Goal: Information Seeking & Learning: Check status

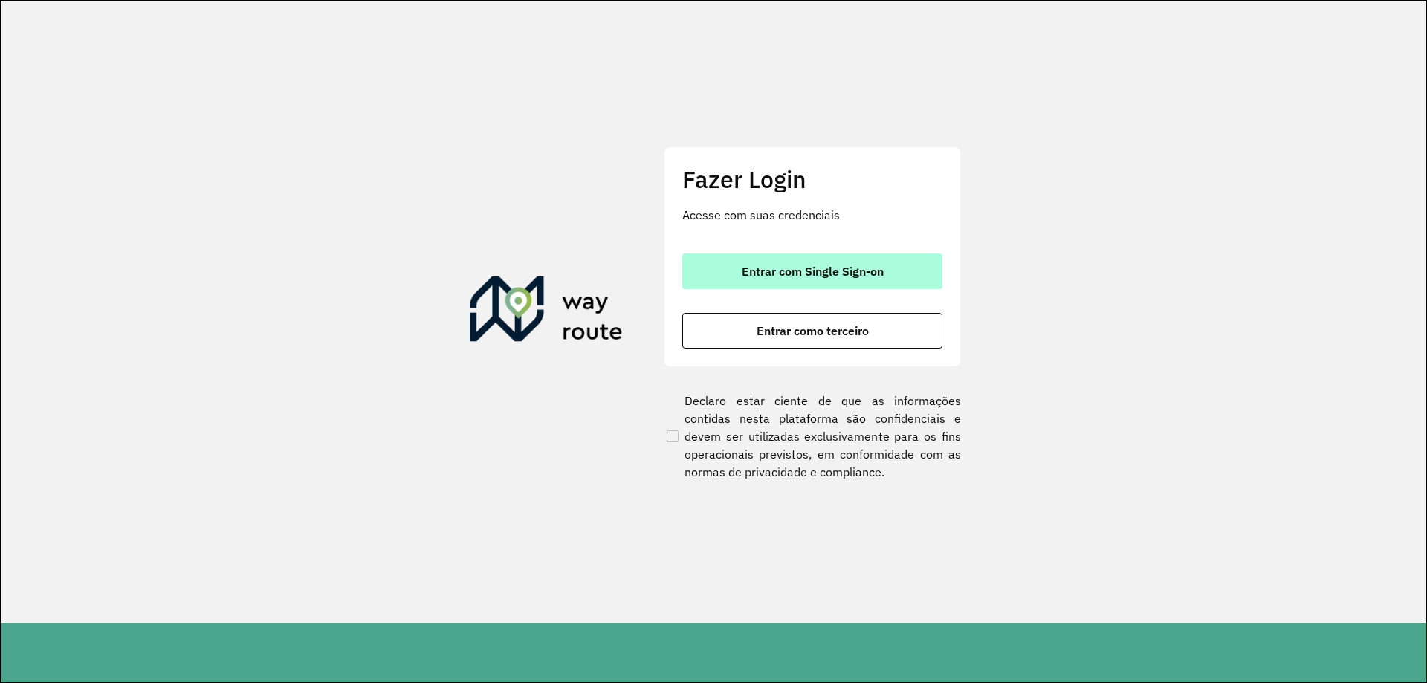
click at [815, 274] on span "Entrar com Single Sign-on" at bounding box center [813, 271] width 142 height 12
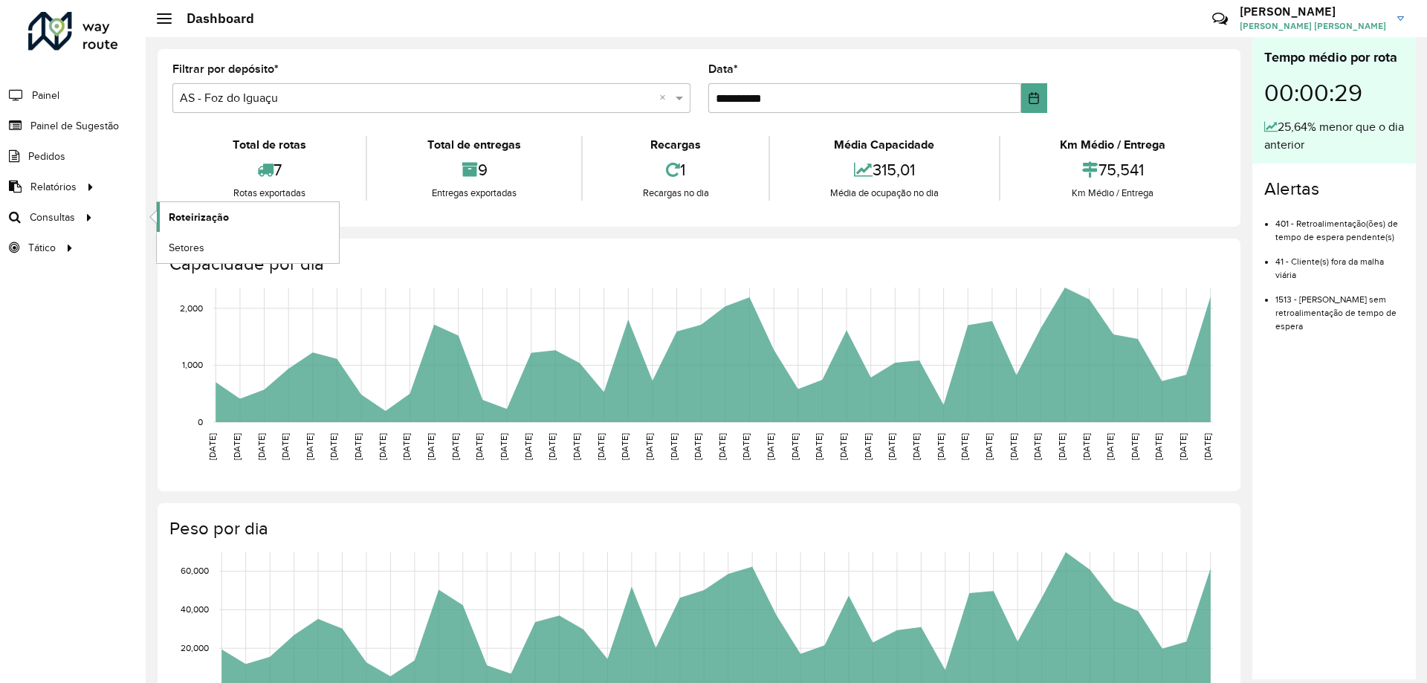
click at [177, 214] on span "Roteirização" at bounding box center [199, 218] width 60 height 16
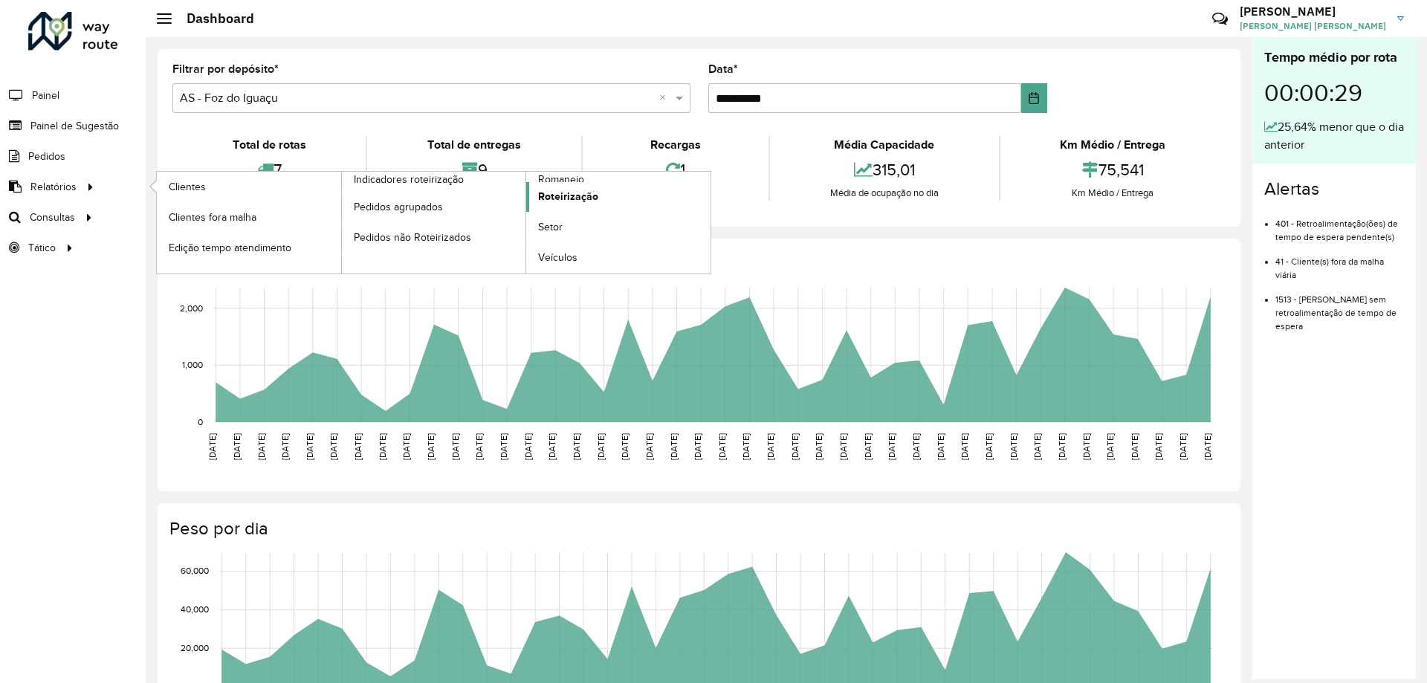
click at [596, 201] on span "Roteirização" at bounding box center [568, 197] width 60 height 16
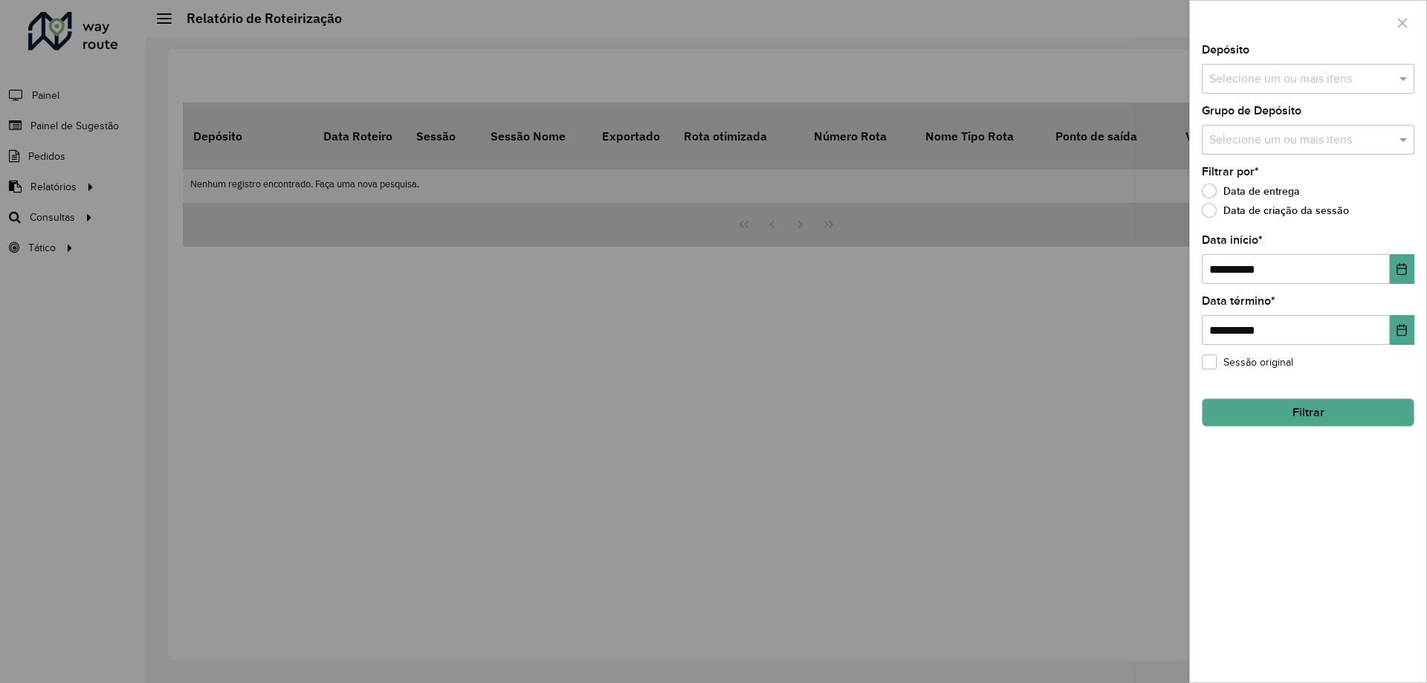
click at [1313, 415] on button "Filtrar" at bounding box center [1308, 412] width 213 height 28
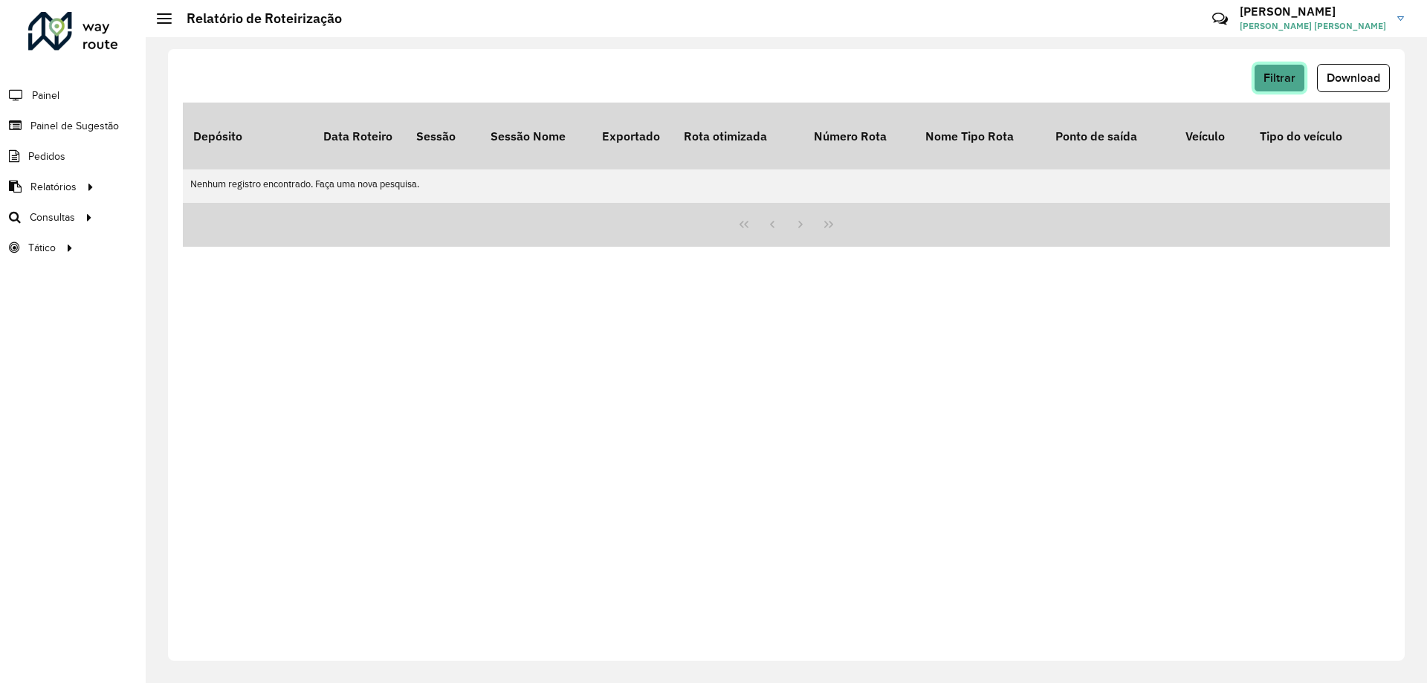
click at [1268, 85] on button "Filtrar" at bounding box center [1279, 78] width 51 height 28
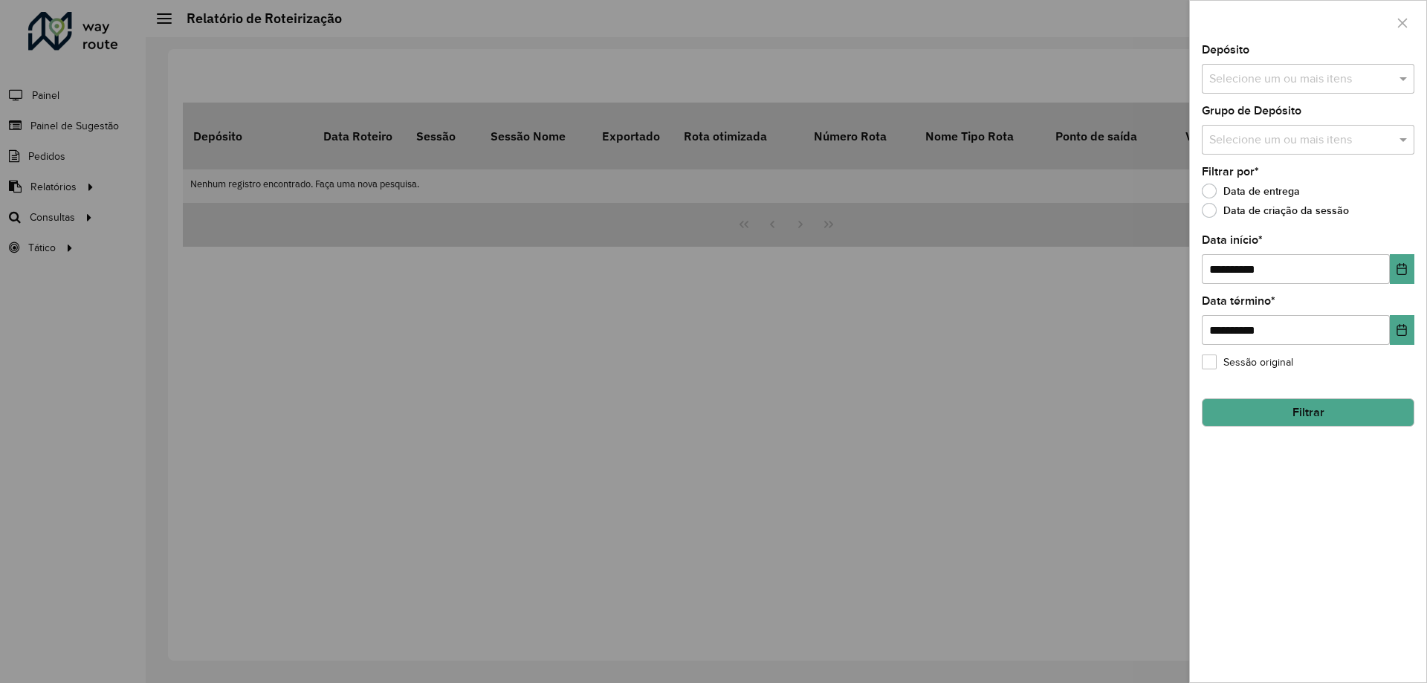
click at [1328, 251] on div "**********" at bounding box center [1308, 259] width 213 height 49
click at [1398, 272] on icon "Choose Date" at bounding box center [1403, 269] width 10 height 12
click at [1004, 346] on div at bounding box center [713, 341] width 1427 height 683
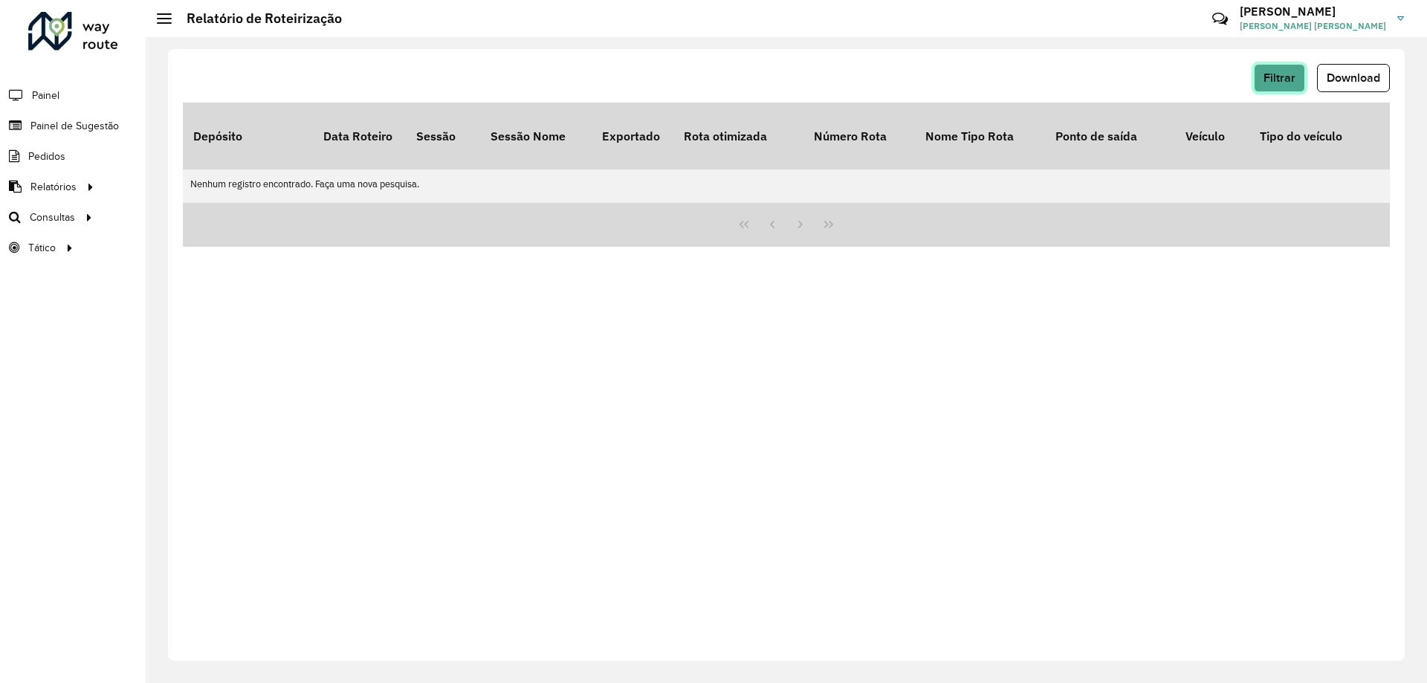
click at [1299, 85] on button "Filtrar" at bounding box center [1279, 78] width 51 height 28
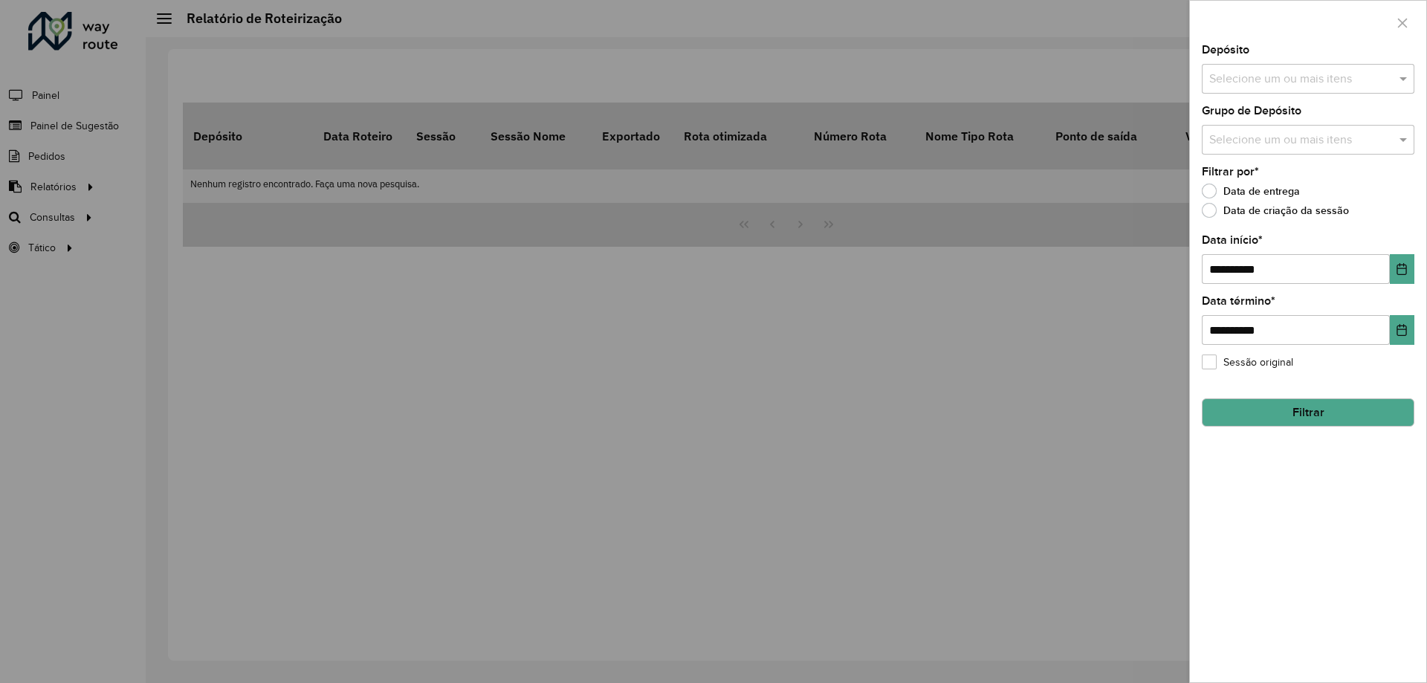
click at [1289, 146] on input "text" at bounding box center [1301, 141] width 190 height 18
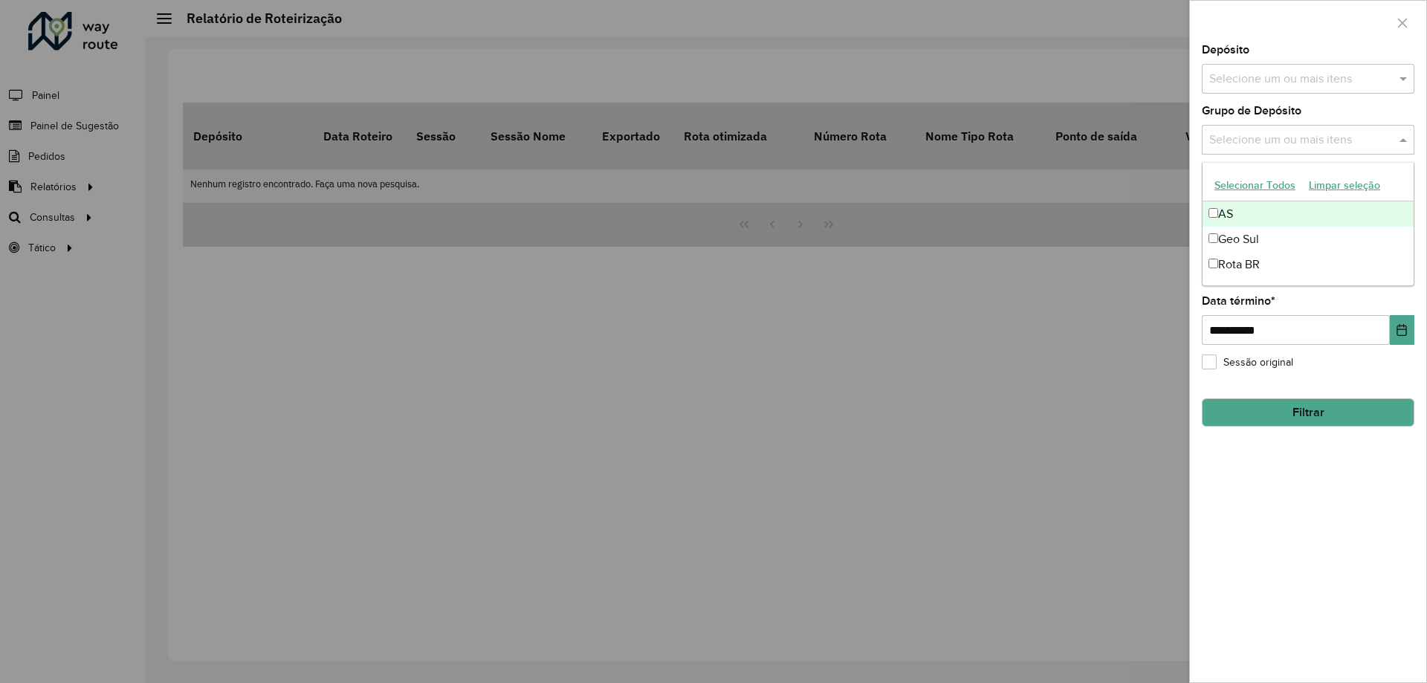
click at [1275, 72] on input "text" at bounding box center [1301, 80] width 190 height 18
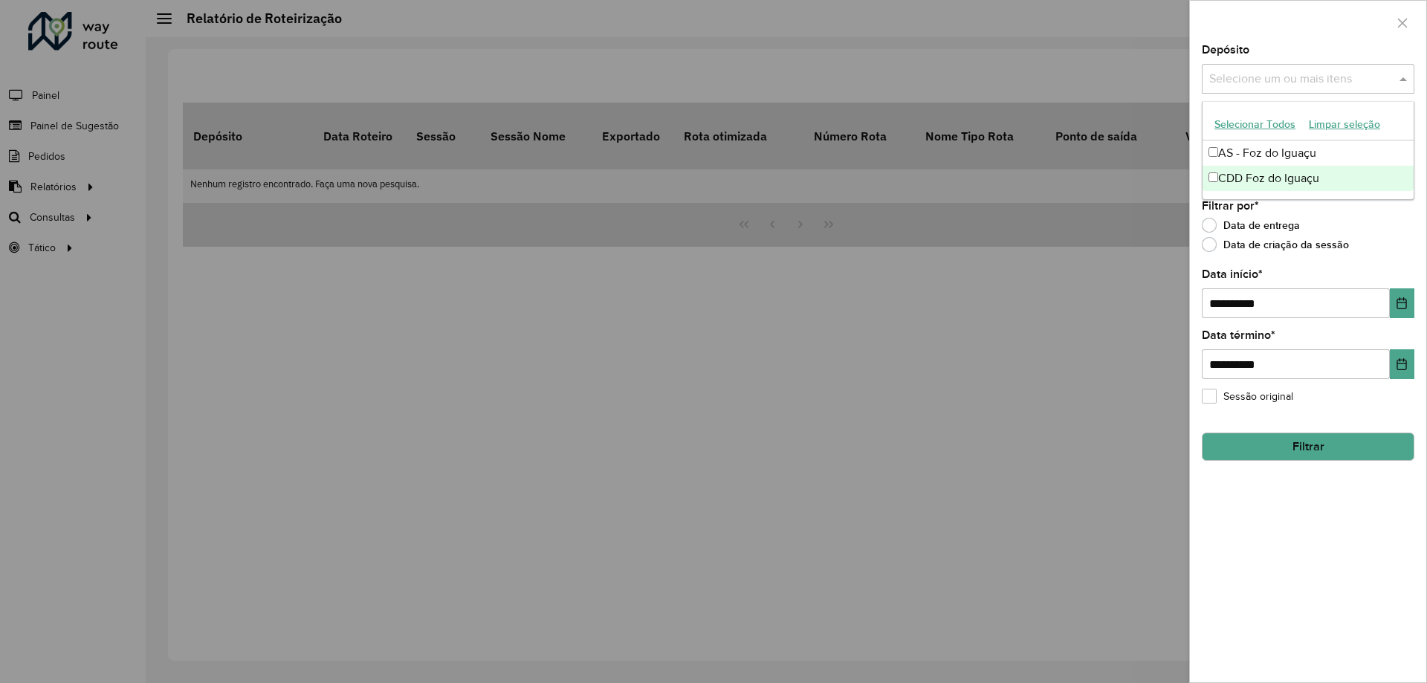
click at [1260, 174] on div "CDD Foz do Iguaçu" at bounding box center [1308, 178] width 211 height 25
click at [1285, 448] on button "Filtrar" at bounding box center [1308, 447] width 213 height 28
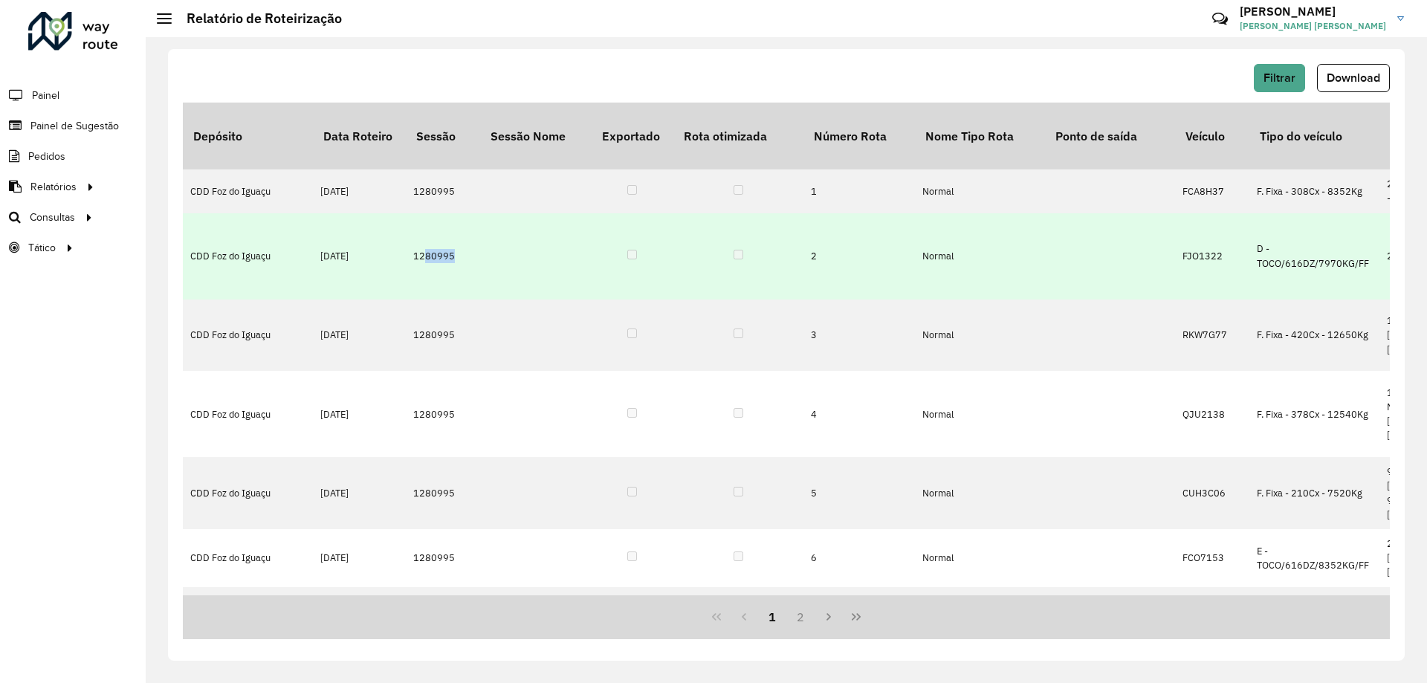
drag, startPoint x: 456, startPoint y: 225, endPoint x: 416, endPoint y: 225, distance: 39.4
click at [418, 230] on td "1280995" at bounding box center [443, 256] width 74 height 86
drag, startPoint x: 408, startPoint y: 225, endPoint x: 455, endPoint y: 227, distance: 46.9
click at [455, 227] on td "1280995" at bounding box center [443, 256] width 74 height 86
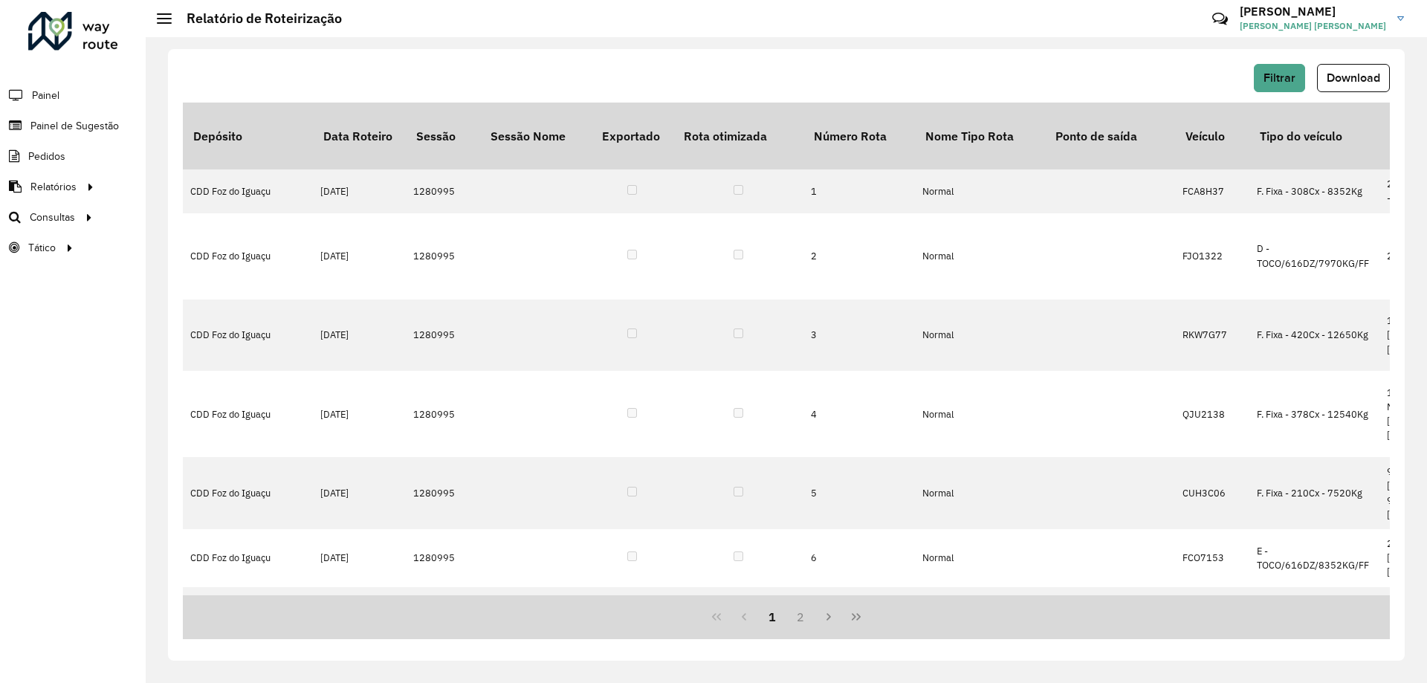
copy td "1280995"
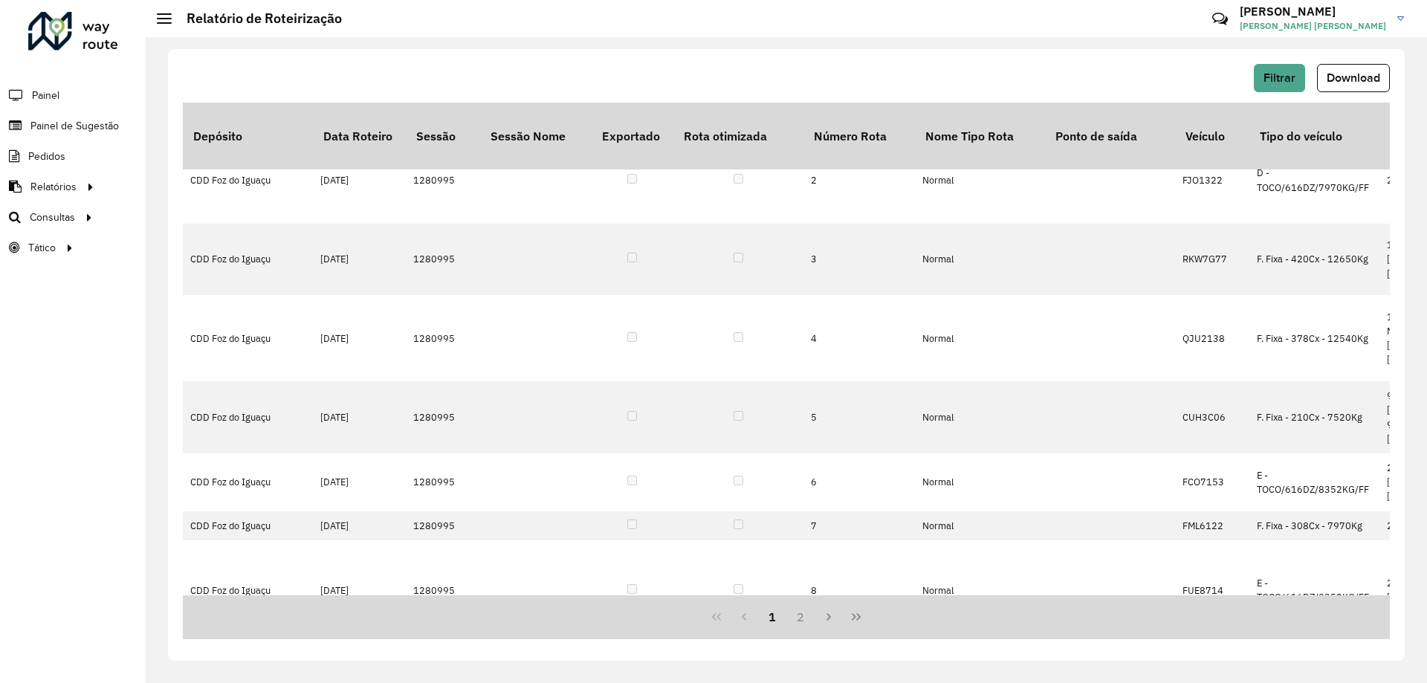
scroll to position [74, 0]
